Goal: Task Accomplishment & Management: Manage account settings

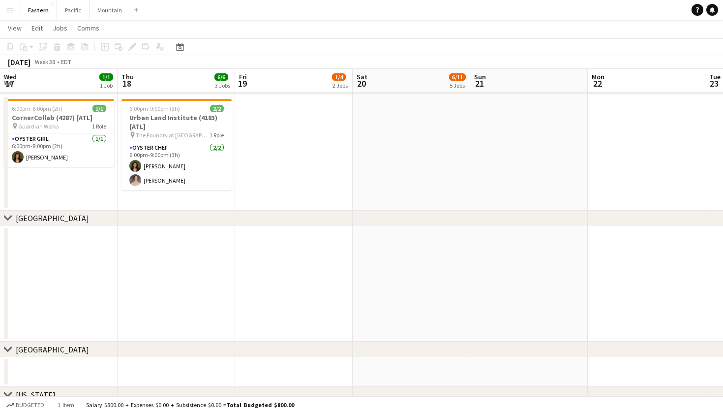
scroll to position [0, 353]
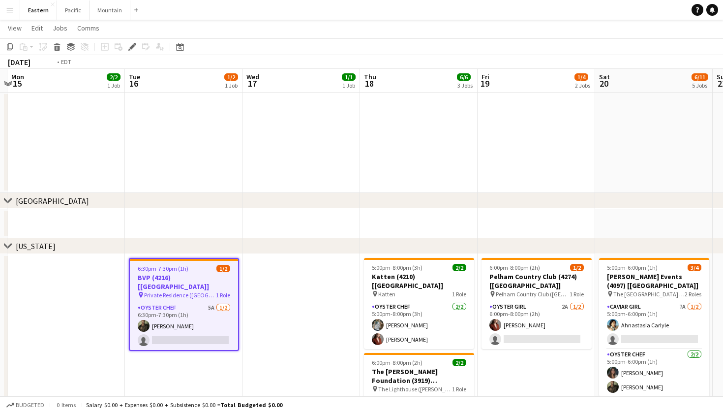
scroll to position [0, 480]
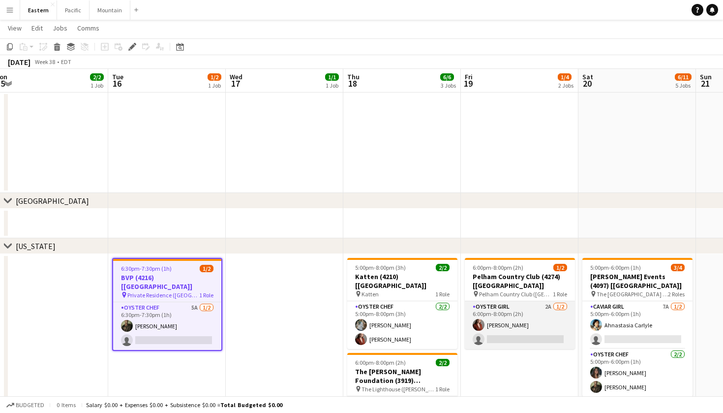
click at [515, 331] on app-card-role "Oyster Girl 2A [DATE] 6:00pm-8:00pm (2h) [PERSON_NAME] single-neutral-actions" at bounding box center [520, 325] width 110 height 48
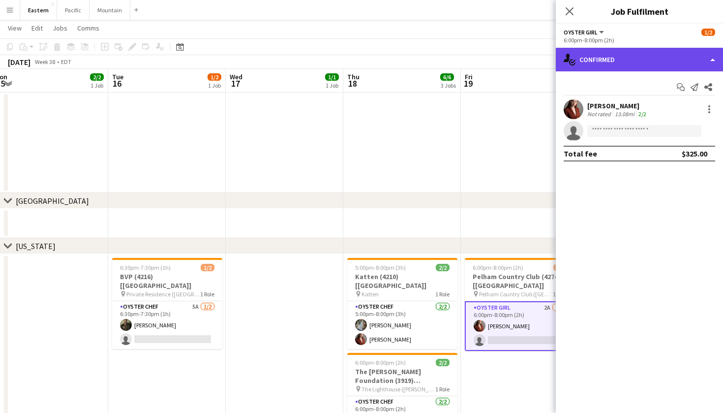
click at [694, 69] on div "single-neutral-actions-check-2 Confirmed" at bounding box center [639, 60] width 167 height 24
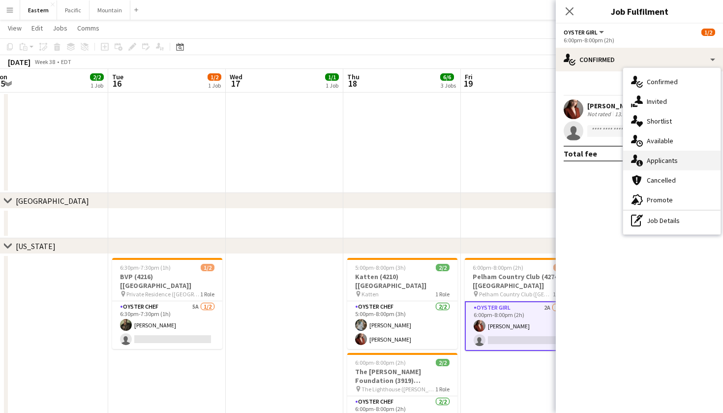
click at [670, 161] on div "single-neutral-actions-information Applicants" at bounding box center [671, 161] width 97 height 20
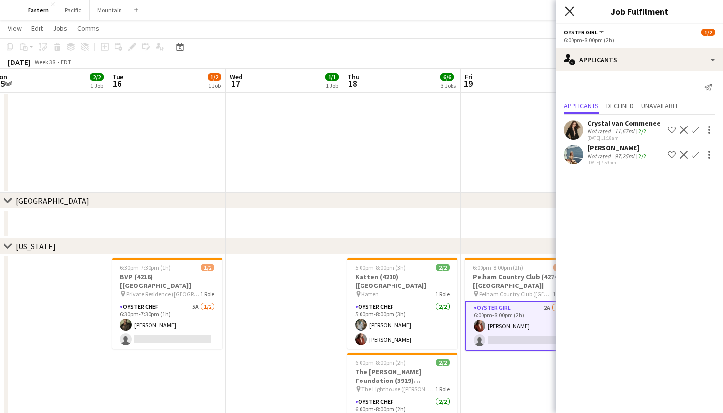
click at [566, 14] on icon "Close pop-in" at bounding box center [569, 10] width 9 height 9
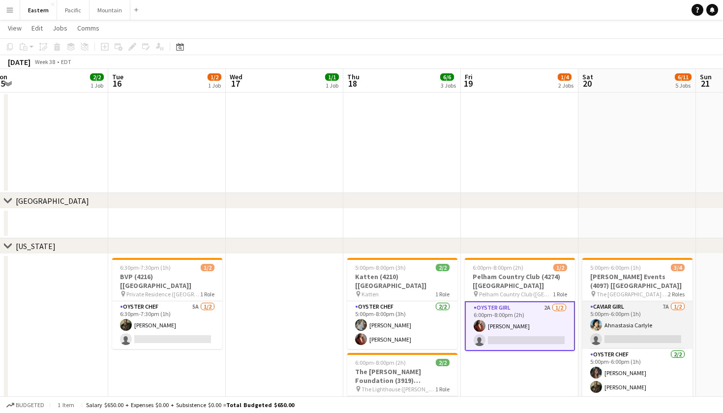
click at [615, 328] on app-card-role "Caviar Girl 7A [DATE] 5:00pm-6:00pm (1h) Ahnastasia Carlyle single-neutral-acti…" at bounding box center [638, 325] width 110 height 48
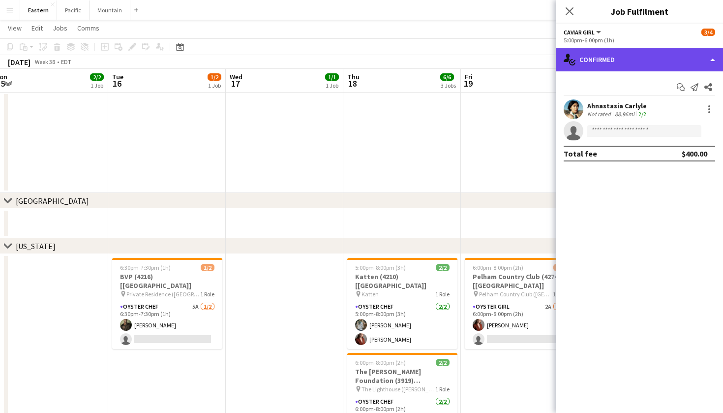
click at [711, 60] on div "single-neutral-actions-check-2 Confirmed" at bounding box center [639, 60] width 167 height 24
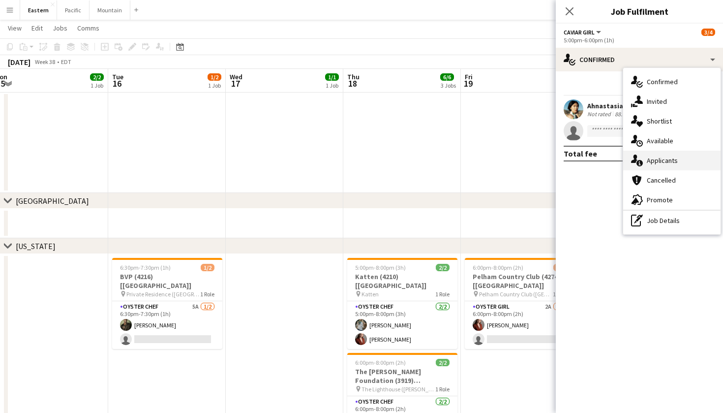
click at [660, 161] on div "single-neutral-actions-information Applicants" at bounding box center [671, 161] width 97 height 20
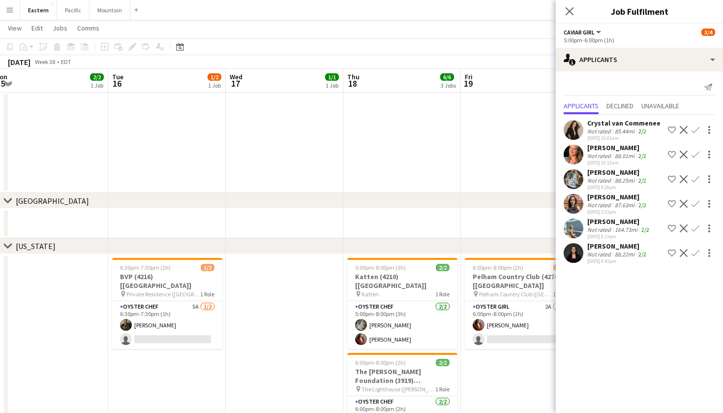
click at [561, 20] on div "Close pop-in" at bounding box center [570, 11] width 28 height 23
click at [575, 7] on app-icon "Close pop-in" at bounding box center [570, 11] width 14 height 14
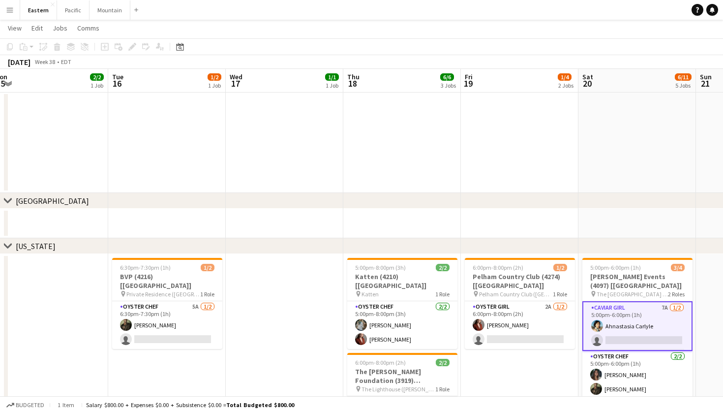
click at [617, 309] on app-card-role "Caviar Girl 7A [DATE] 5:00pm-6:00pm (1h) Ahnastasia Carlyle single-neutral-acti…" at bounding box center [638, 326] width 110 height 50
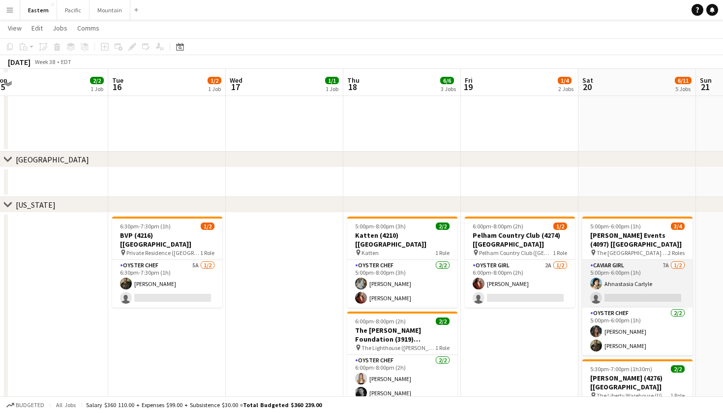
scroll to position [241, 0]
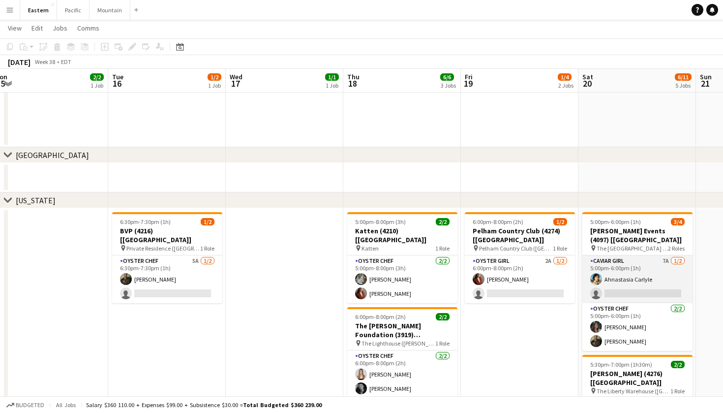
click at [645, 273] on app-card-role "Caviar Girl 7A [DATE] 5:00pm-6:00pm (1h) Ahnastasia Carlyle single-neutral-acti…" at bounding box center [638, 279] width 110 height 48
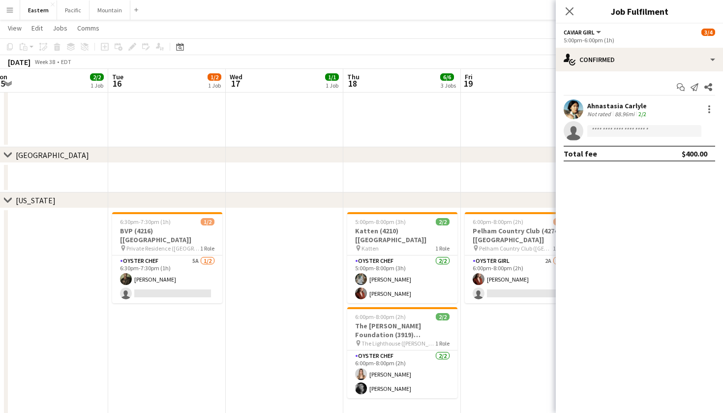
click at [577, 12] on div "Close pop-in" at bounding box center [570, 11] width 28 height 23
click at [571, 12] on icon at bounding box center [569, 10] width 9 height 9
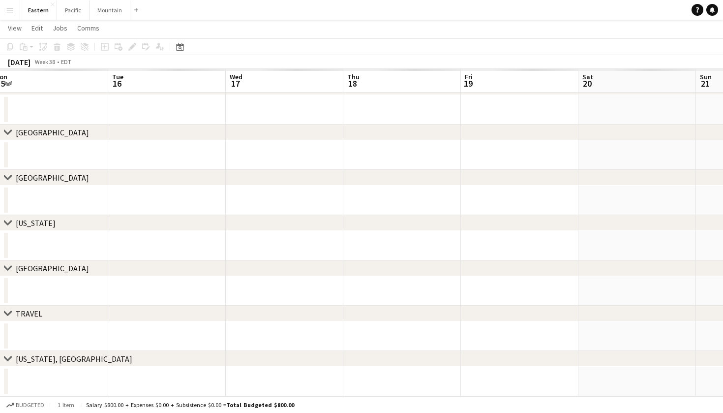
scroll to position [61, 0]
